Goal: Information Seeking & Learning: Learn about a topic

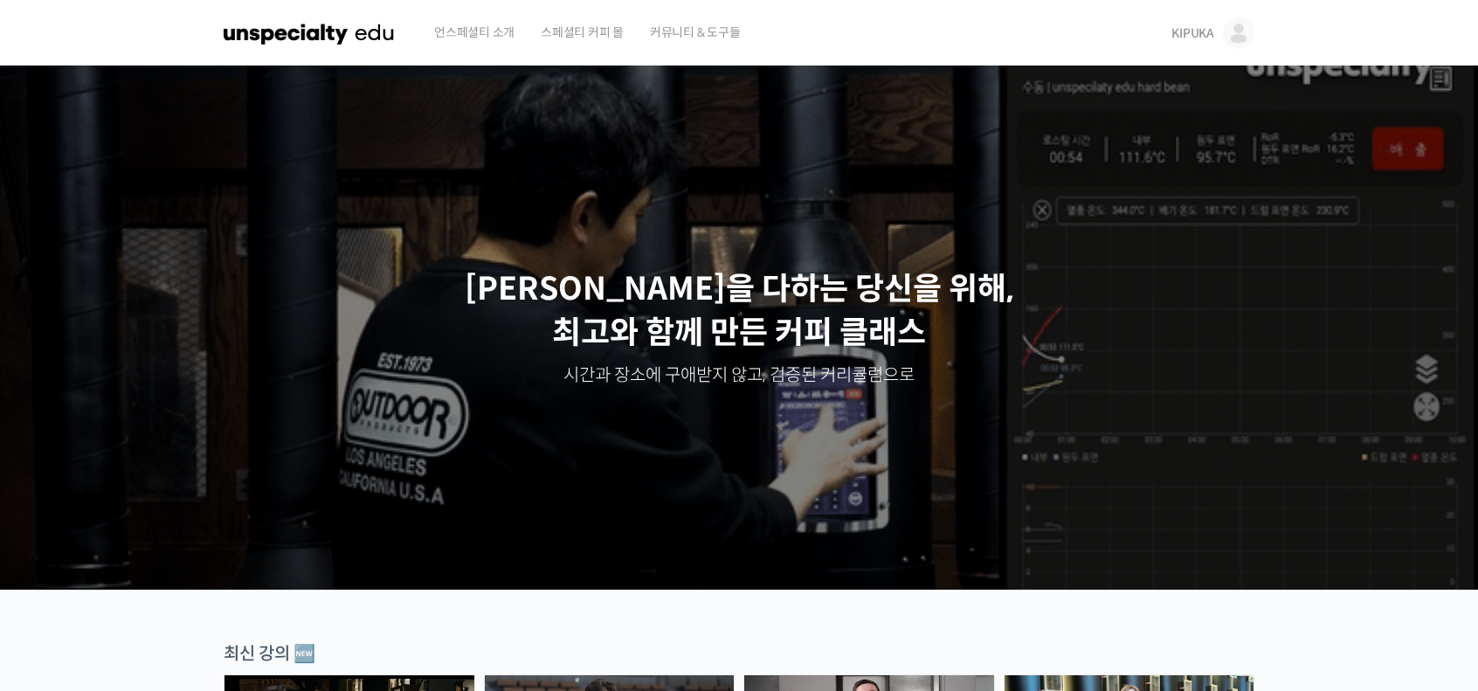
click at [1233, 24] on img at bounding box center [1238, 32] width 31 height 31
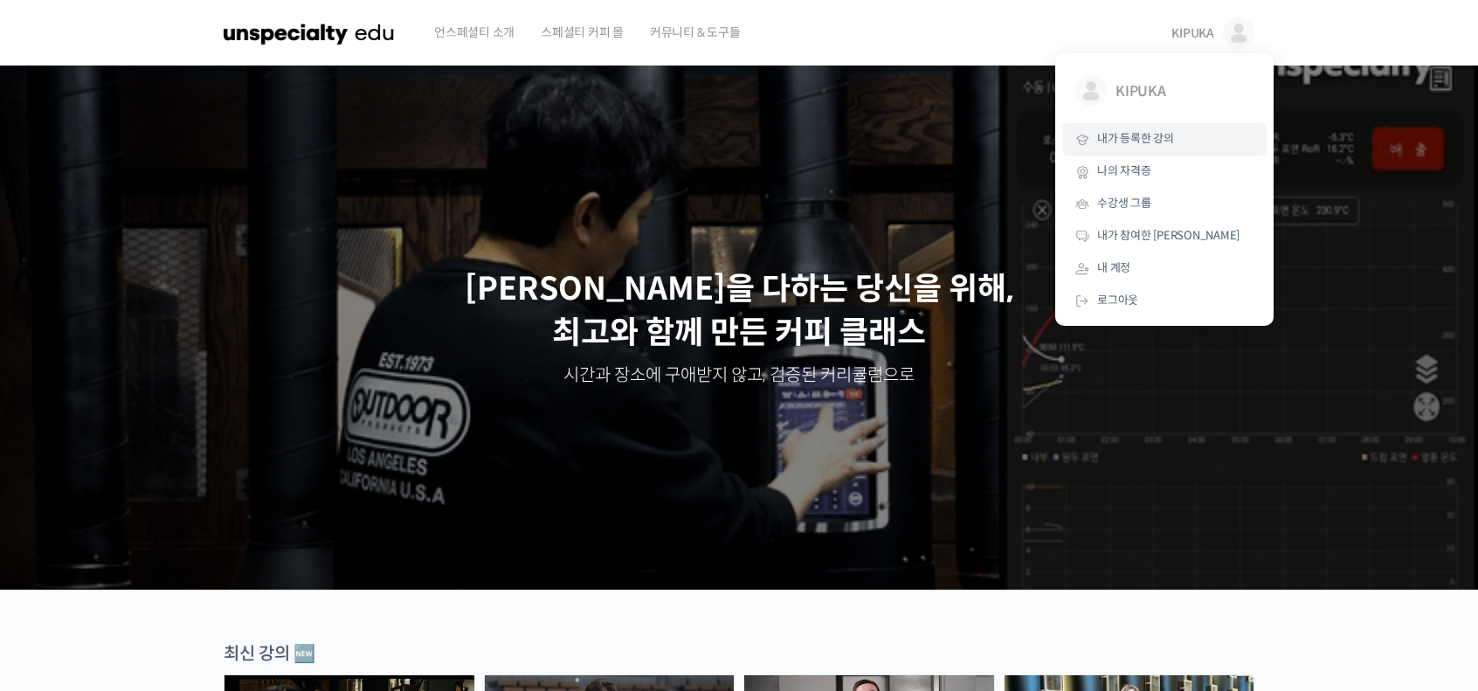
click at [1166, 138] on span "내가 등록한 강의" at bounding box center [1135, 138] width 77 height 15
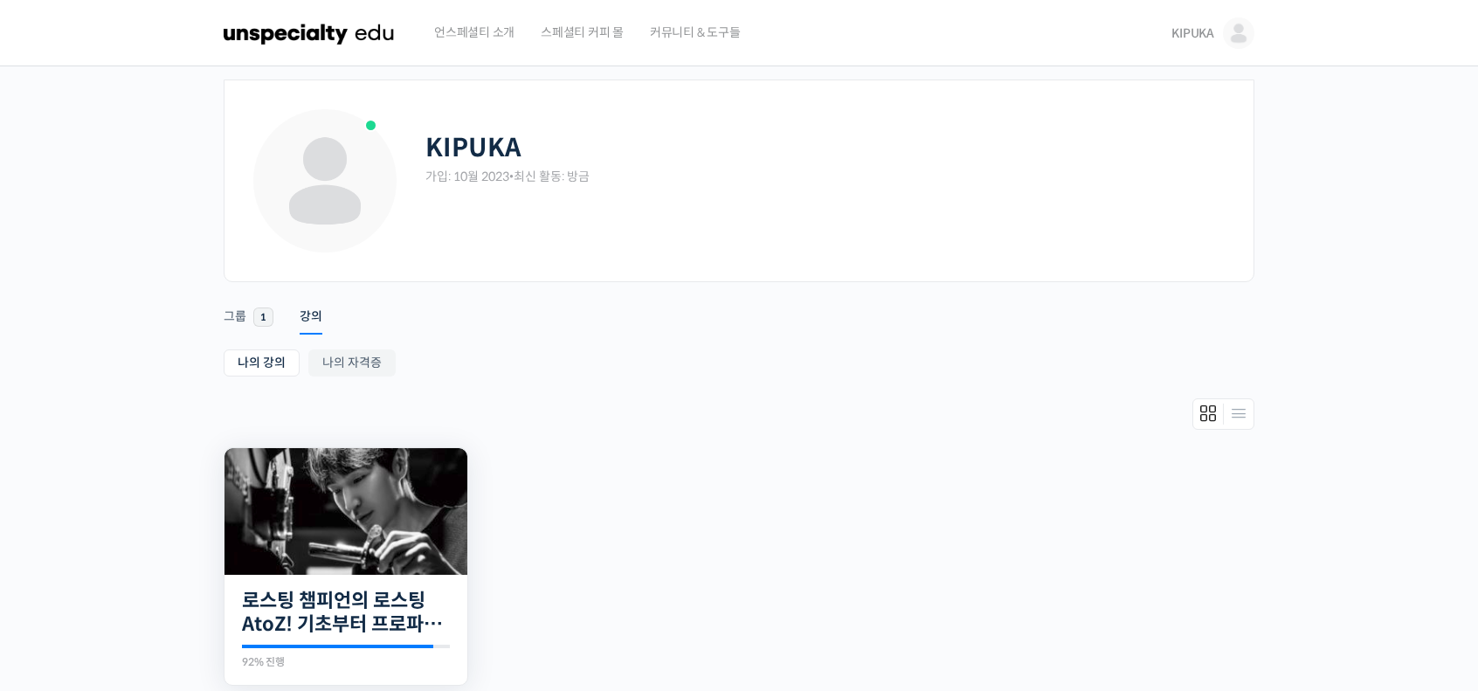
click at [351, 550] on img at bounding box center [346, 511] width 243 height 127
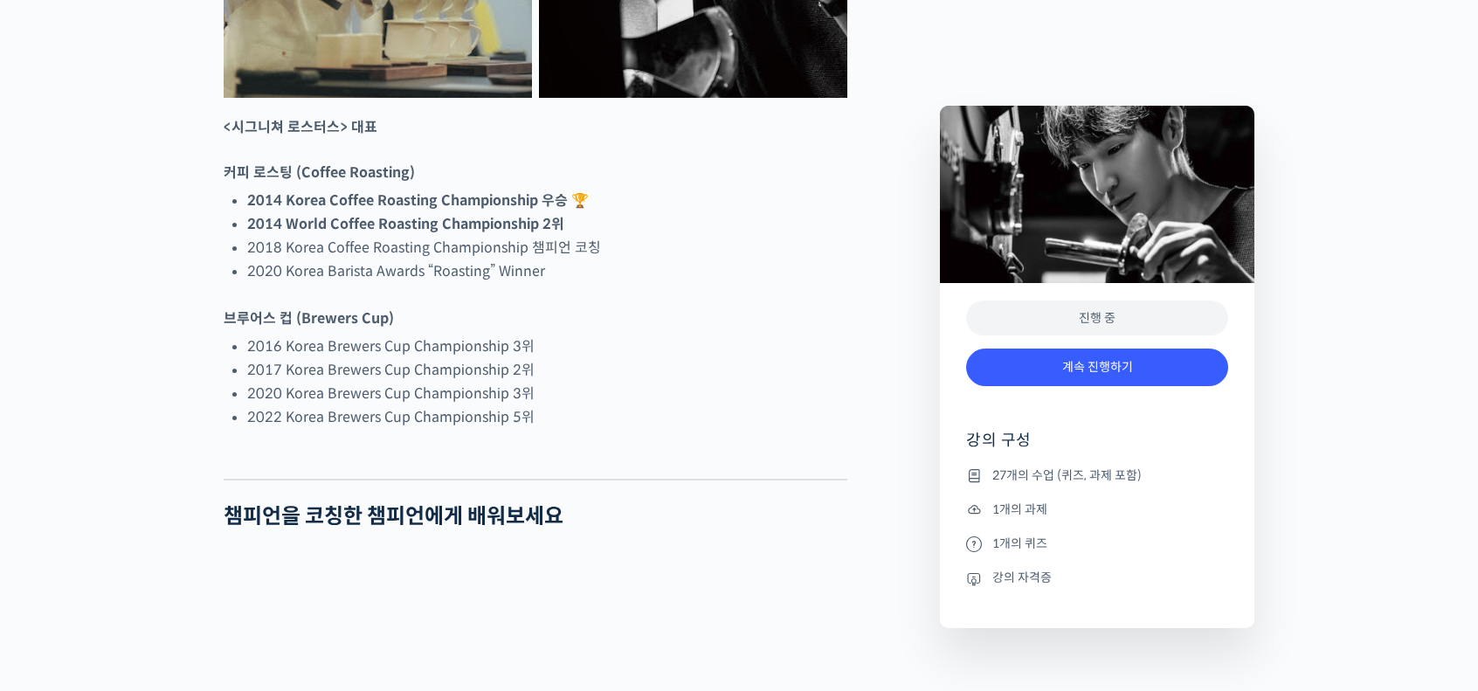
scroll to position [1311, 0]
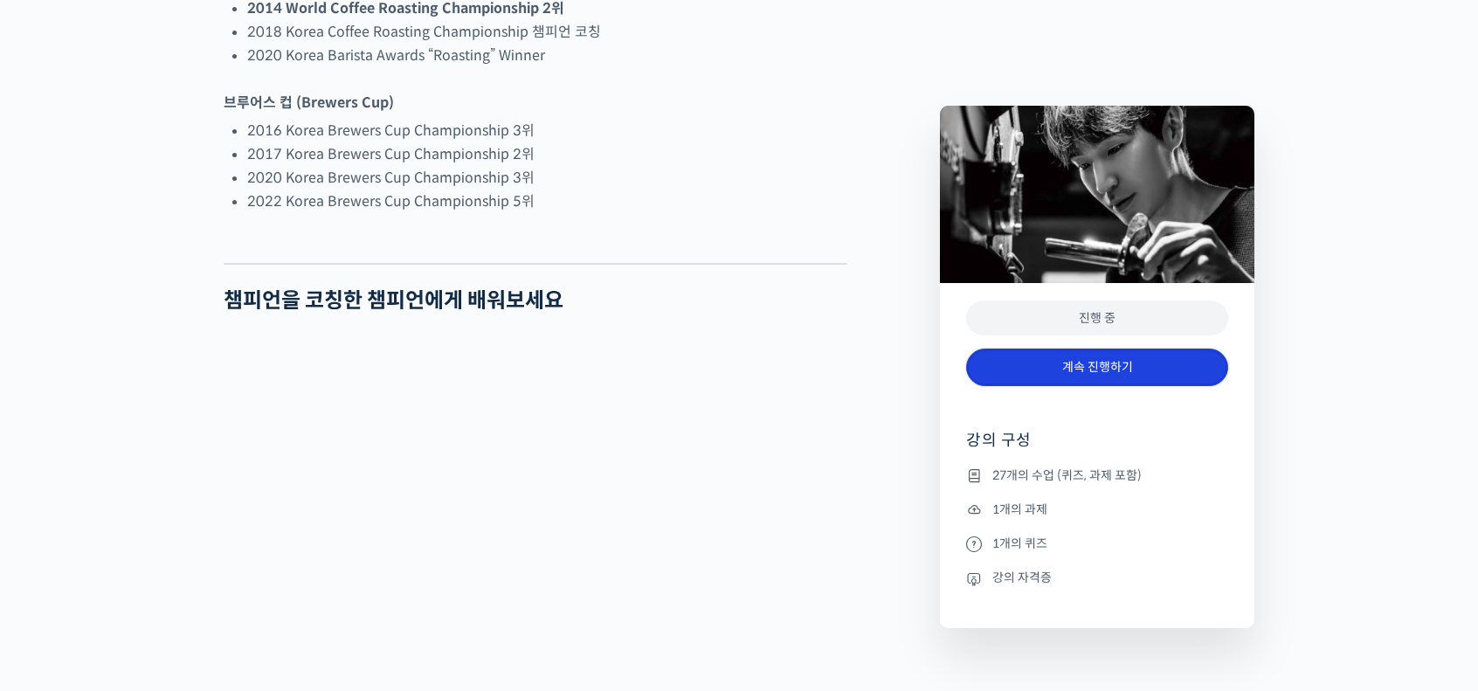
click at [1146, 368] on link "계속 진행하기" at bounding box center [1097, 368] width 262 height 38
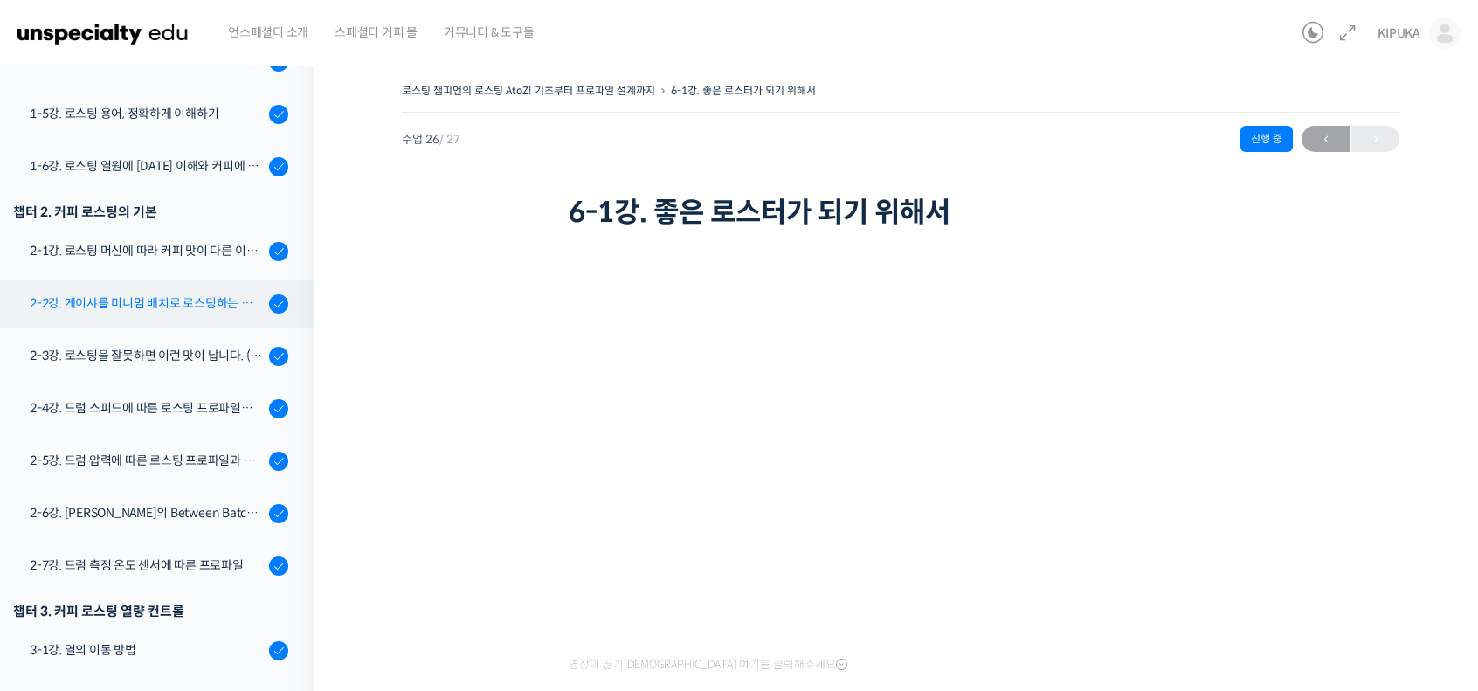
scroll to position [440, 0]
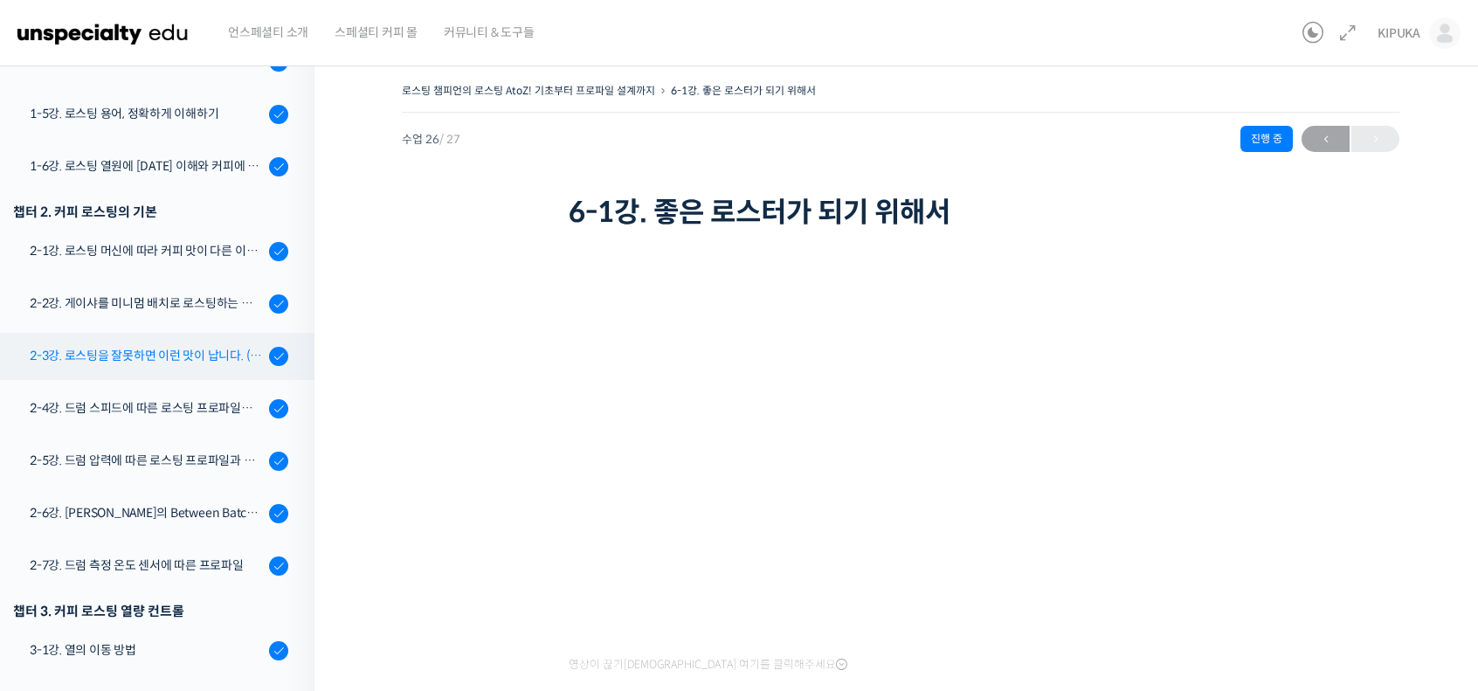
click at [193, 370] on link "2-3강. 로스팅을 잘못하면 이런 맛이 납니다. (로스팅 디팩트의 이해)" at bounding box center [152, 356] width 323 height 47
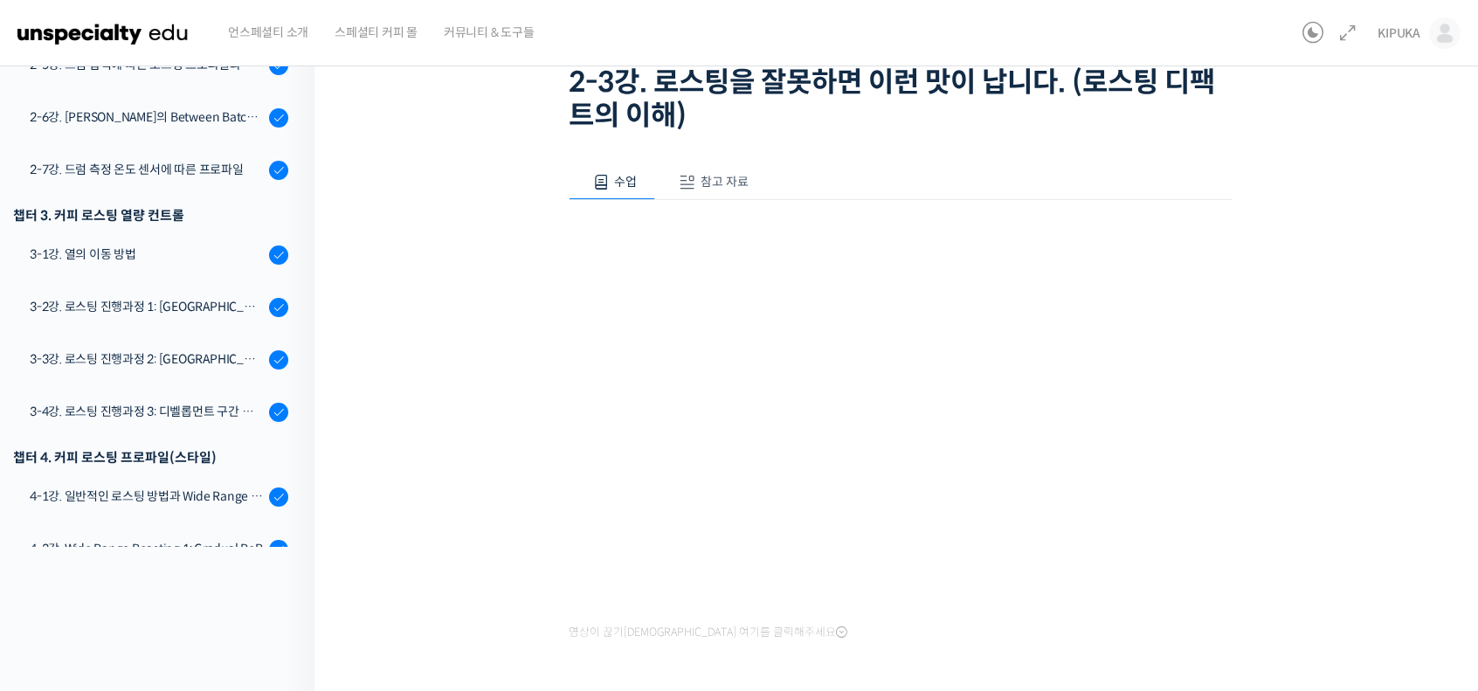
scroll to position [197, 0]
